Goal: Go to known website: Access a specific website the user already knows

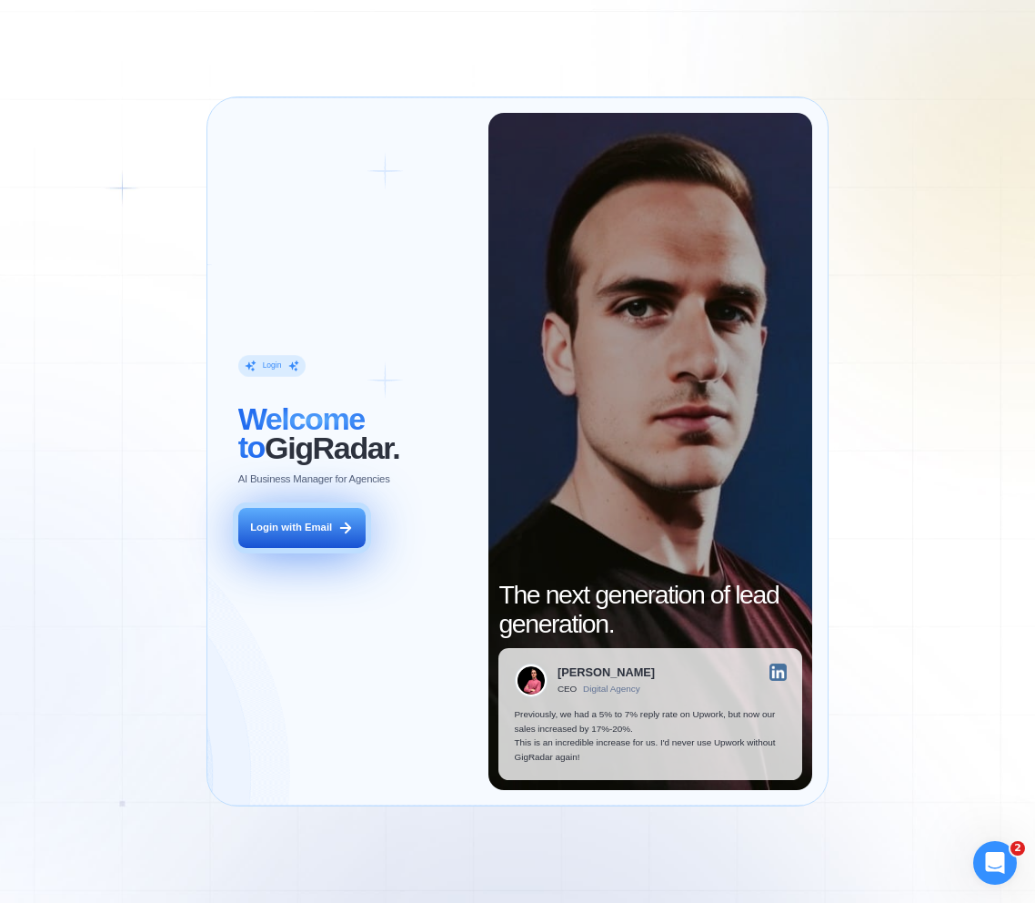
click at [298, 528] on div "Login with Email" at bounding box center [291, 527] width 82 height 15
